Goal: Manage account settings

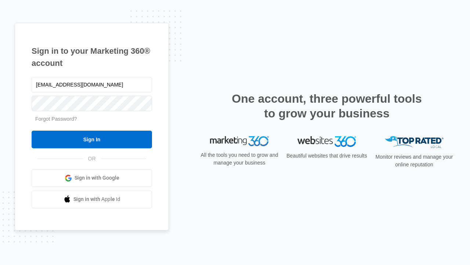
type input "[EMAIL_ADDRESS][DOMAIN_NAME]"
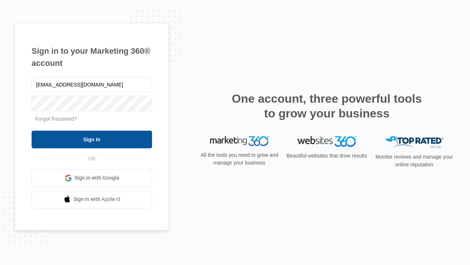
click at [92, 139] on input "Sign In" at bounding box center [92, 139] width 121 height 18
